Goal: Task Accomplishment & Management: Use online tool/utility

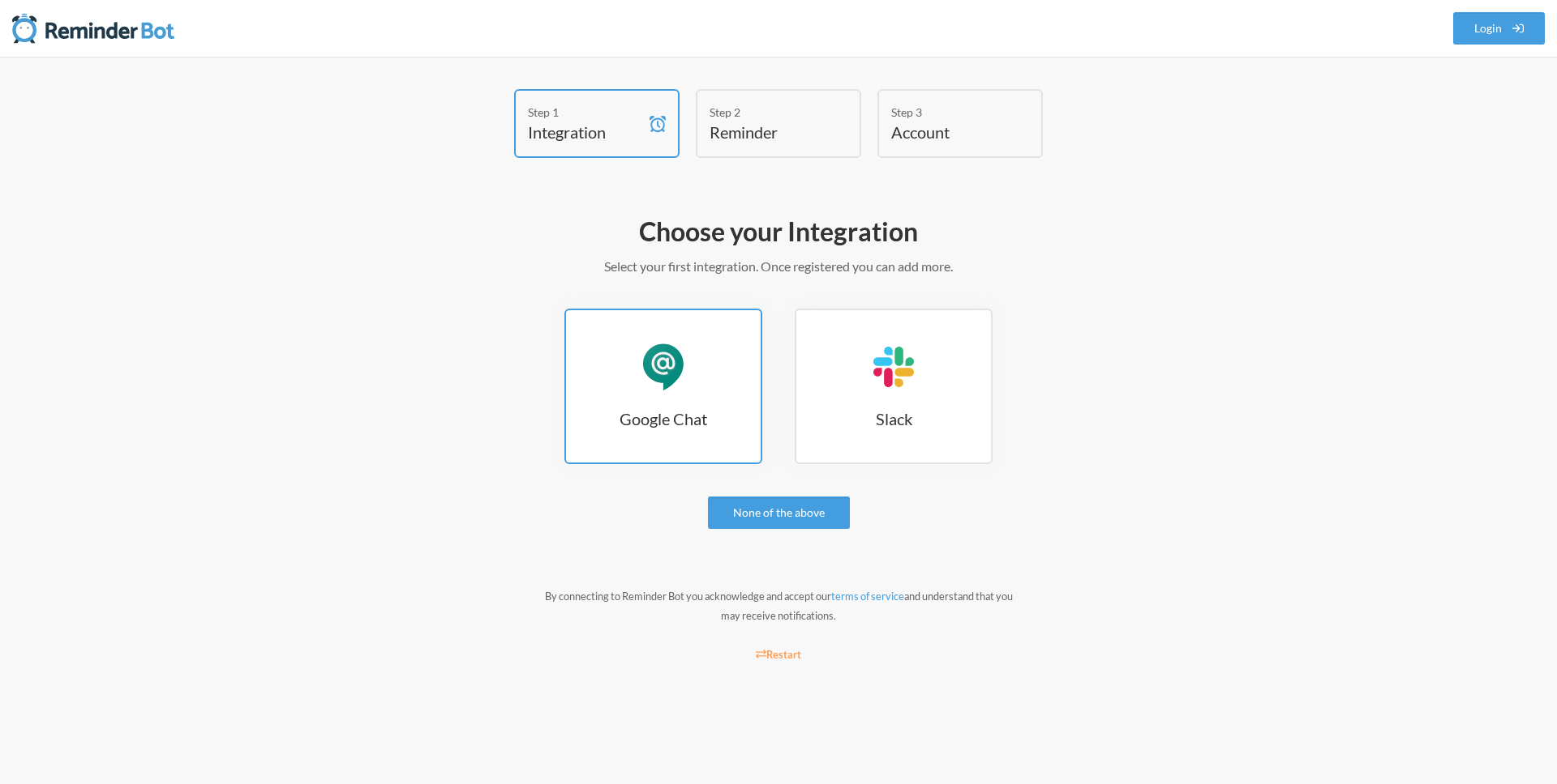
click at [691, 420] on h3 "Google Chat" at bounding box center [663, 418] width 194 height 23
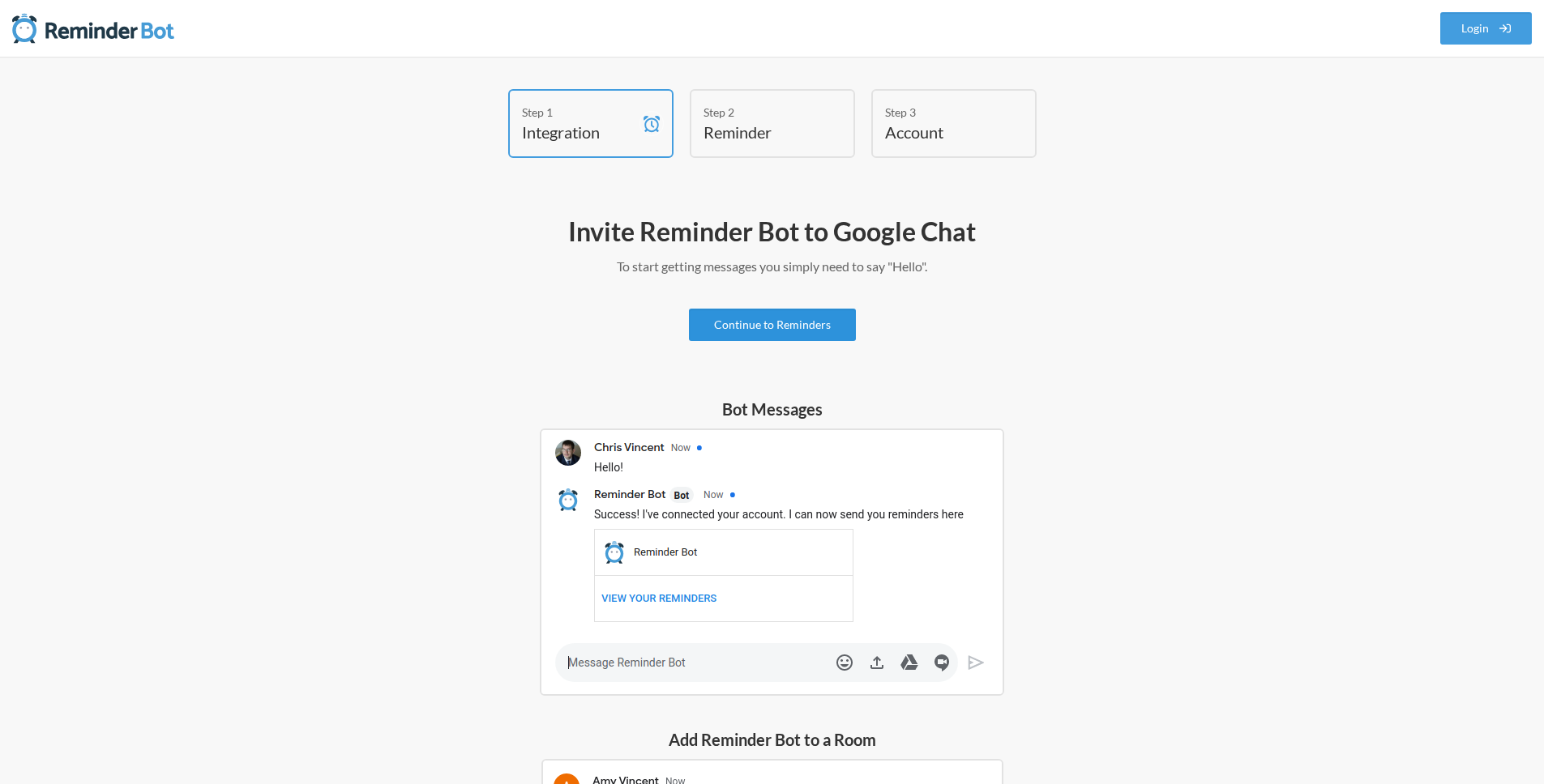
click at [809, 321] on link "Continue to Reminders" at bounding box center [772, 324] width 167 height 33
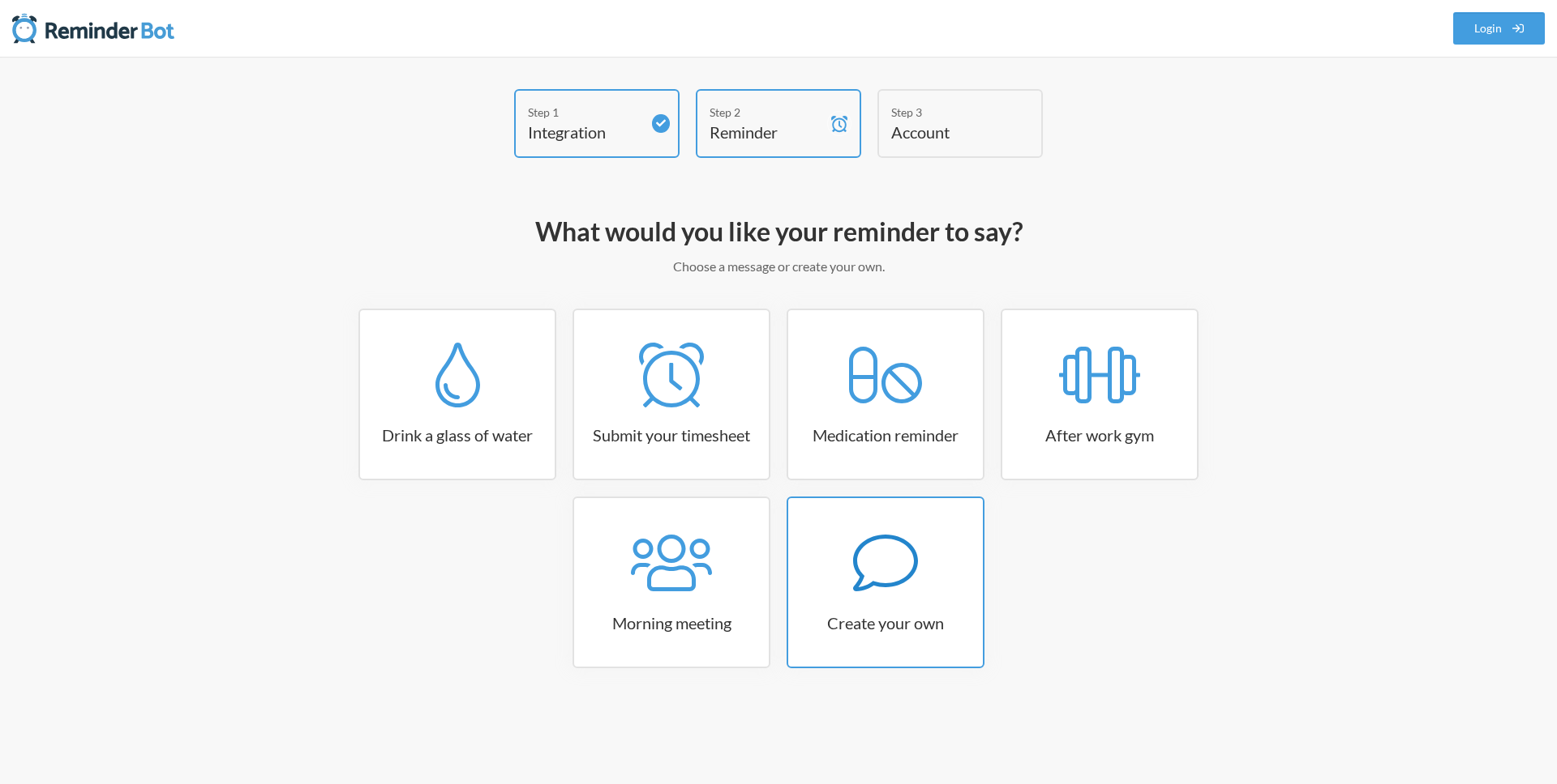
click at [897, 556] on icon at bounding box center [885, 563] width 65 height 65
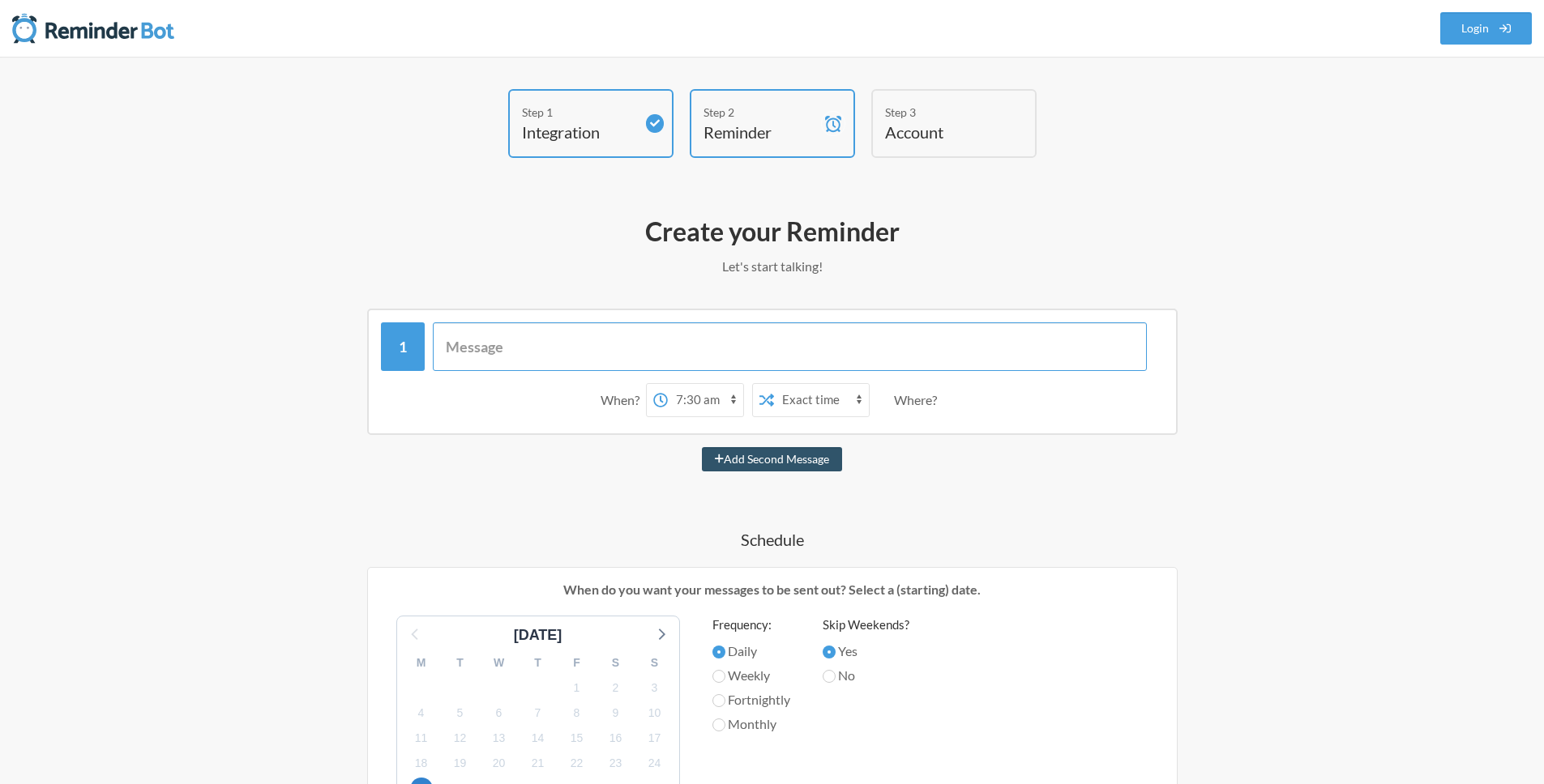
click at [645, 350] on input "text" at bounding box center [790, 346] width 714 height 48
click at [793, 402] on select "Exact time Random time" at bounding box center [822, 399] width 95 height 33
click at [910, 397] on div "Where?" at bounding box center [919, 400] width 49 height 35
click at [690, 399] on select "12:00 am 12:15 am 12:30 am 12:45 am 1:00 am 1:15 am 1:30 am 1:45 am 2:00 am 2:1…" at bounding box center [705, 399] width 75 height 33
select select "08:00:00"
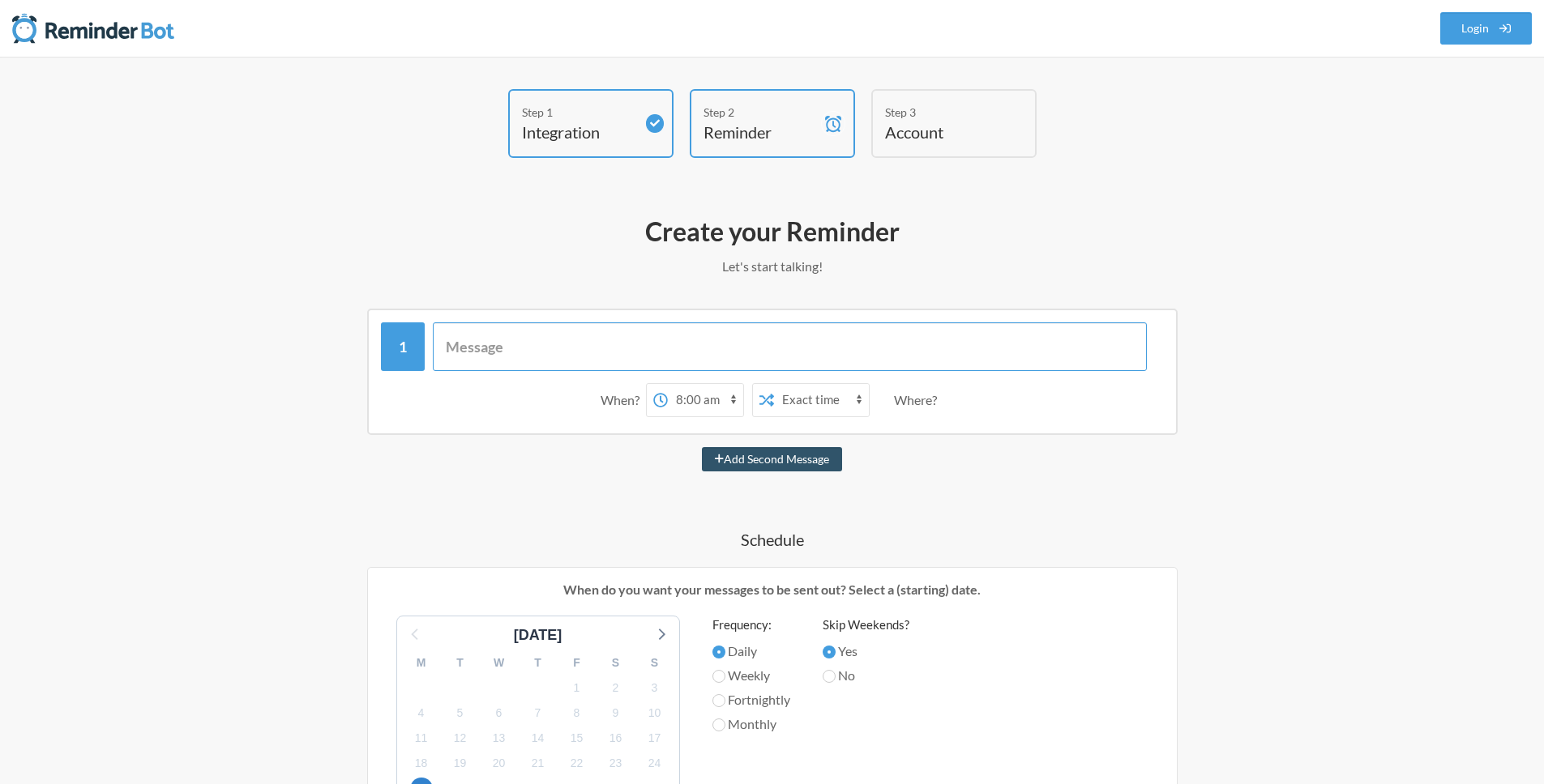
click at [730, 348] on input "text" at bounding box center [790, 346] width 714 height 48
type input "S"
type input "Heads up to Onur"
